Goal: Navigation & Orientation: Find specific page/section

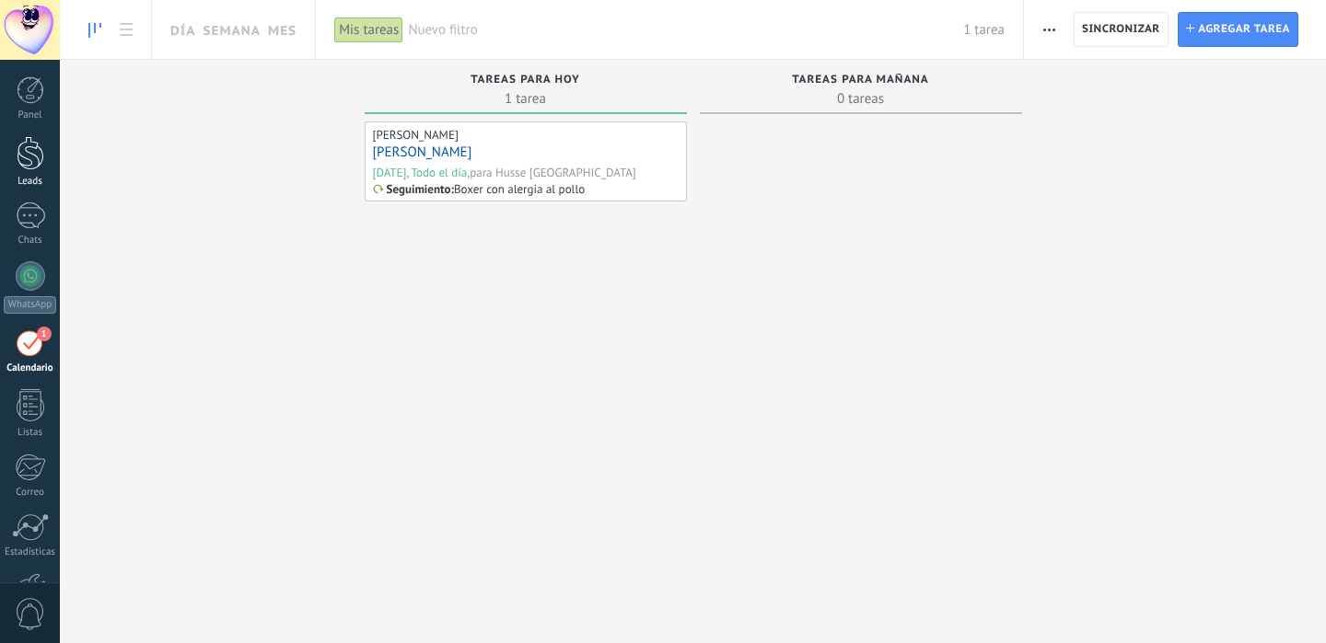
click at [40, 171] on link "Leads" at bounding box center [30, 162] width 60 height 52
